Goal: Task Accomplishment & Management: Manage account settings

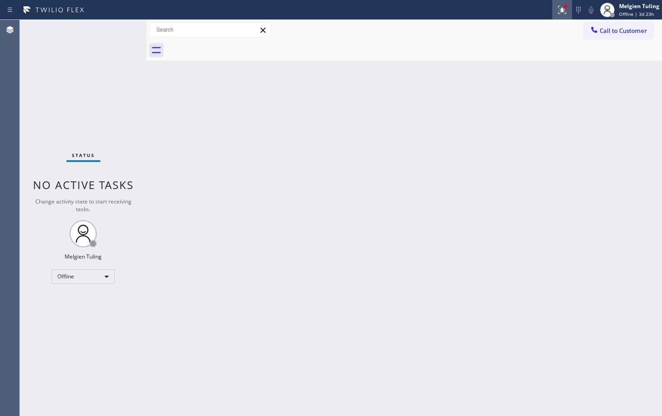
click at [562, 9] on icon at bounding box center [561, 8] width 5 height 3
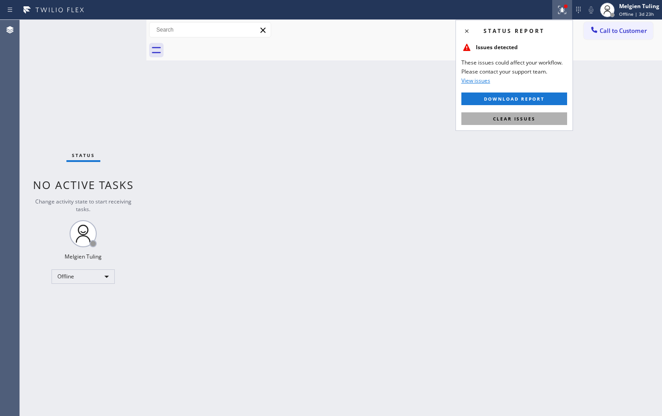
click at [507, 117] on span "Clear issues" at bounding box center [514, 119] width 42 height 6
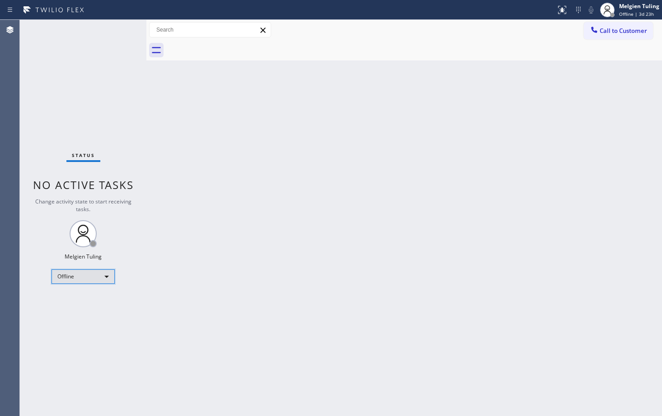
click at [104, 276] on div "Offline" at bounding box center [82, 277] width 63 height 14
click at [78, 301] on li "Available" at bounding box center [82, 300] width 61 height 11
click at [107, 279] on div "Offline" at bounding box center [82, 277] width 63 height 14
click at [79, 300] on li "Available" at bounding box center [82, 300] width 61 height 11
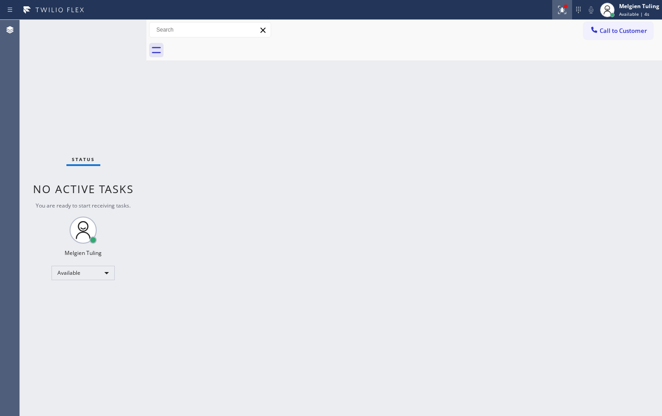
click at [562, 10] on icon at bounding box center [560, 9] width 5 height 6
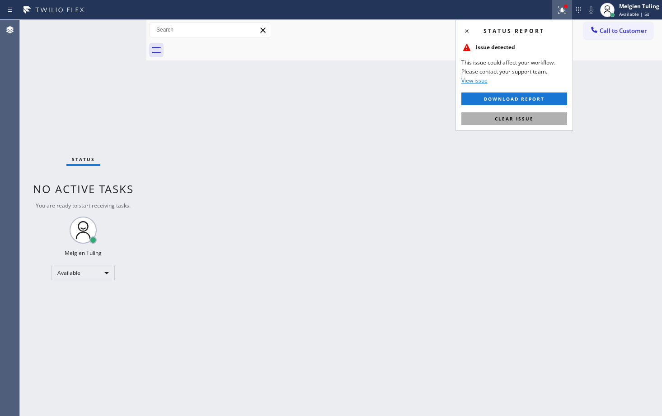
click at [509, 117] on span "Clear issue" at bounding box center [514, 119] width 39 height 6
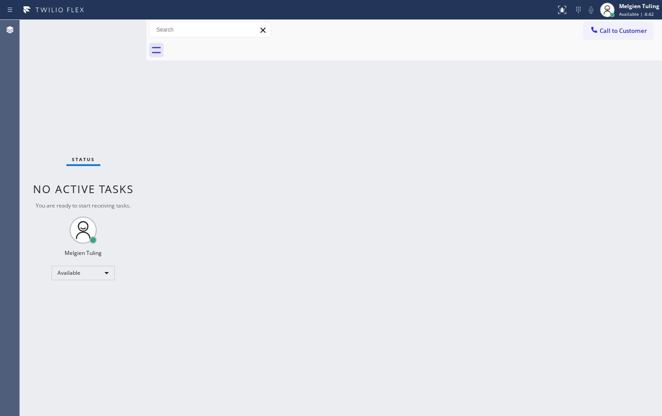
click at [565, 342] on div "Back to Dashboard Change Sender ID Customers Technicians Select a contact Outbo…" at bounding box center [403, 218] width 515 height 397
click at [106, 271] on div "Available" at bounding box center [82, 273] width 63 height 14
click at [70, 308] on li "Unavailable" at bounding box center [82, 308] width 61 height 11
click at [533, 153] on div "Back to Dashboard Change Sender ID Customers Technicians Select a contact Outbo…" at bounding box center [403, 218] width 515 height 397
click at [341, 220] on div "Back to Dashboard Change Sender ID Customers Technicians Select a contact Outbo…" at bounding box center [403, 218] width 515 height 397
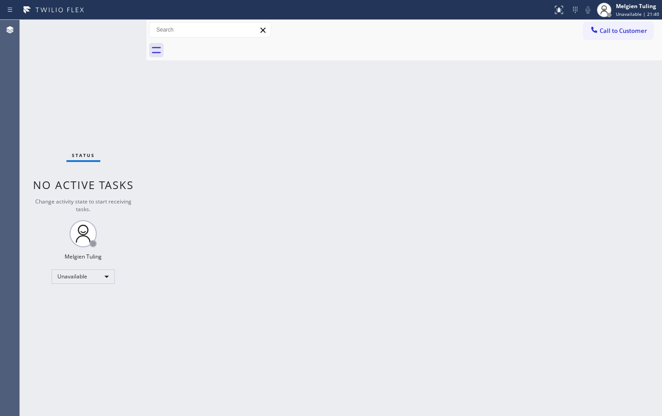
click at [489, 173] on div "Back to Dashboard Change Sender ID Customers Technicians Select a contact Outbo…" at bounding box center [403, 218] width 515 height 397
click at [259, 224] on div "Back to Dashboard Change Sender ID Customers Technicians Select a contact Outbo…" at bounding box center [403, 218] width 515 height 397
click at [74, 327] on div "Status No active tasks Change activity state to start receiving tasks. Melgien …" at bounding box center [83, 218] width 126 height 397
click at [103, 276] on div "Unavailable" at bounding box center [82, 277] width 63 height 14
click at [65, 324] on li "Break" at bounding box center [82, 323] width 61 height 11
